Goal: Information Seeking & Learning: Check status

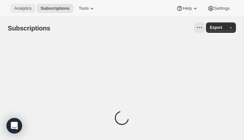
click at [19, 6] on span "Analytics" at bounding box center [22, 8] width 17 height 5
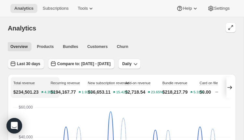
click at [28, 62] on span "Last 30 days" at bounding box center [28, 63] width 23 height 5
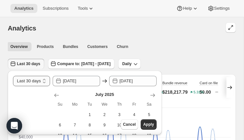
click at [32, 80] on select "[DATE] [DATE] Last 7 days Last 30 days Last 60 days Last 90 days Last 365 days …" at bounding box center [31, 81] width 37 height 10
select select "Month to date"
click at [13, 76] on select "[DATE] [DATE] Last 7 days Last 30 days Last 60 days Last 90 days Last 365 days …" at bounding box center [31, 81] width 37 height 10
type input "[DATE]"
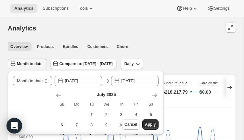
click at [155, 123] on span "Apply" at bounding box center [150, 124] width 11 height 5
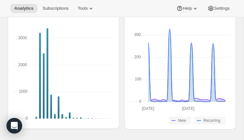
scroll to position [969, 0]
